Goal: Task Accomplishment & Management: Complete application form

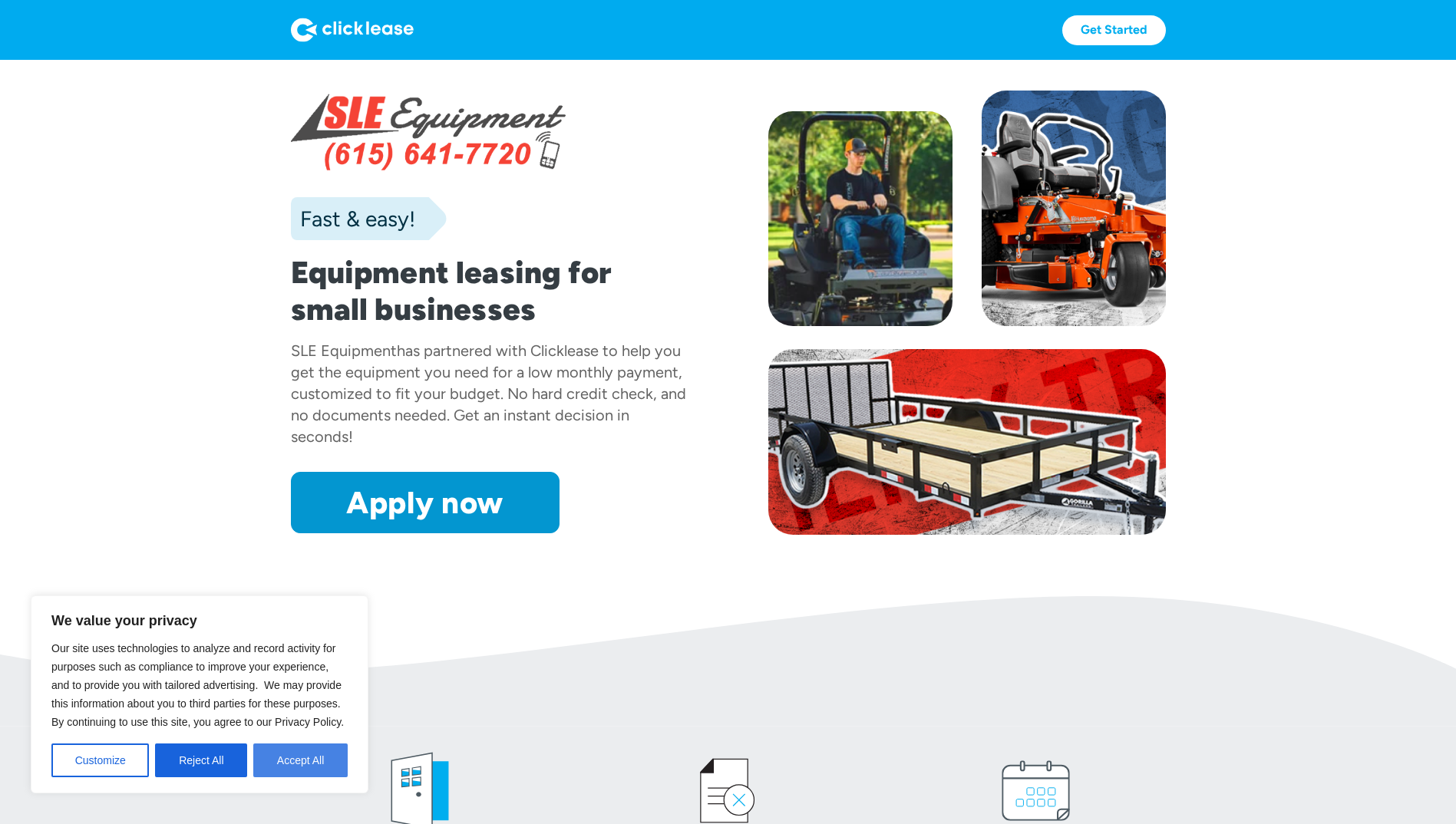
click at [333, 754] on button "Accept All" at bounding box center [300, 760] width 94 height 34
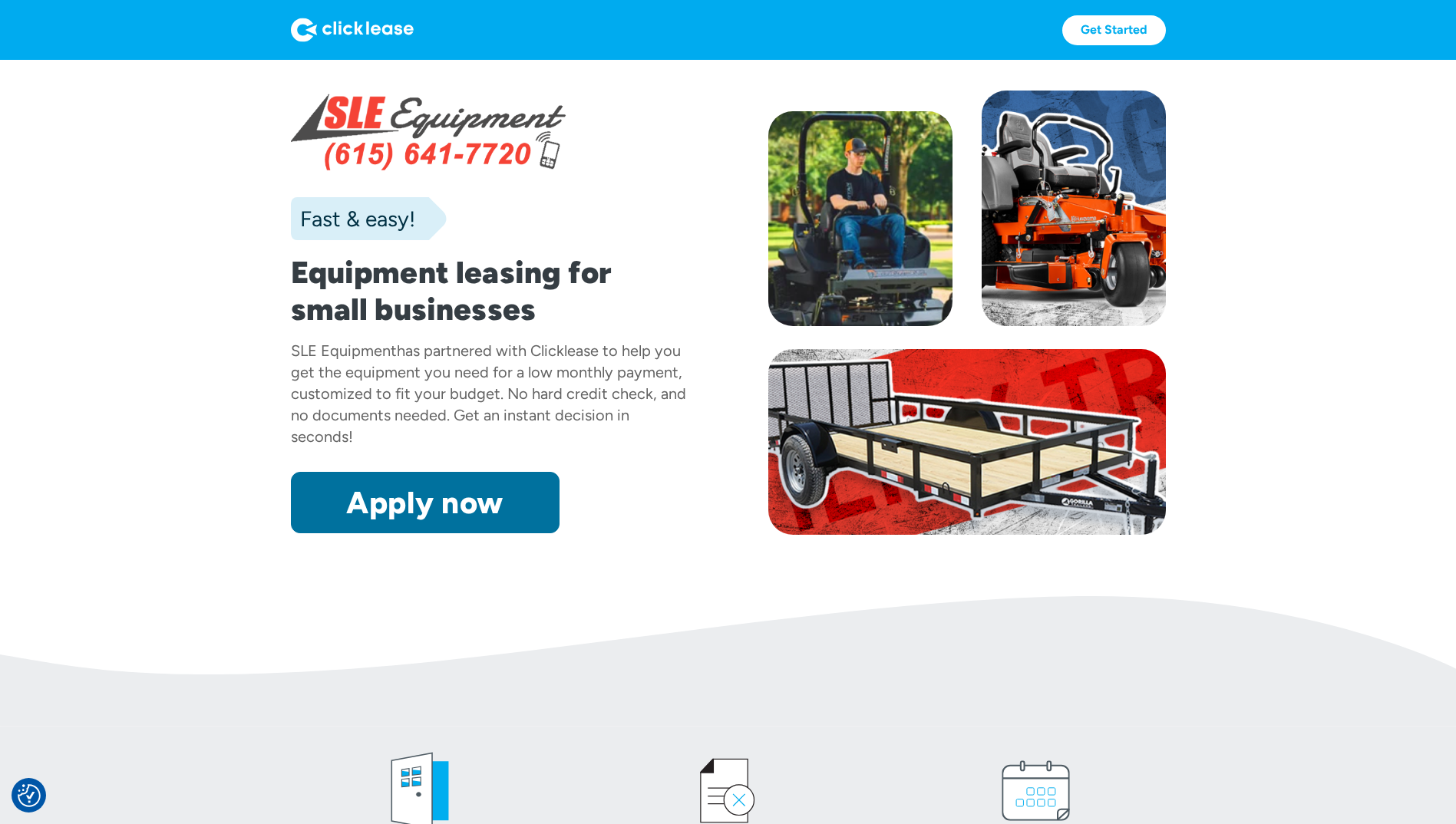
click at [436, 495] on link "Apply now" at bounding box center [425, 502] width 269 height 61
